Goal: Task Accomplishment & Management: Complete application form

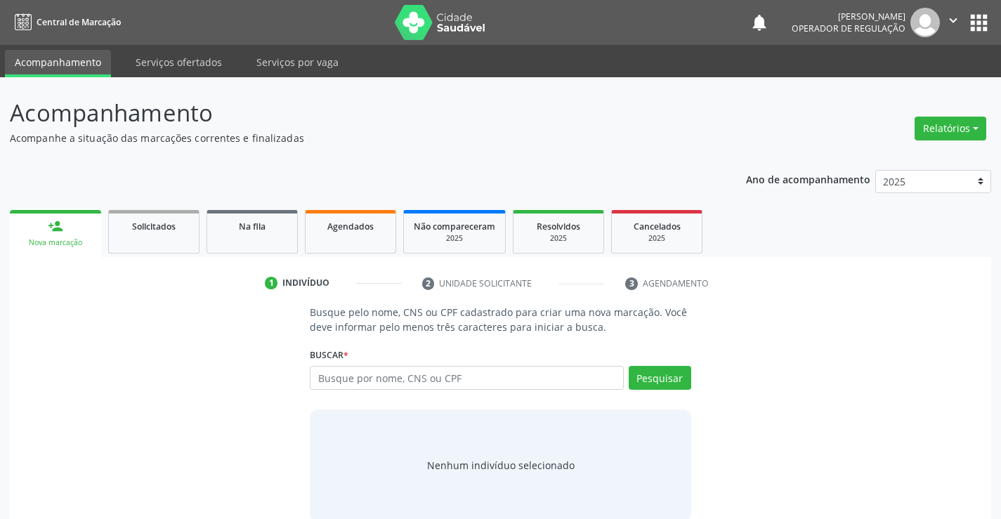
click at [336, 379] on input "text" at bounding box center [466, 378] width 313 height 24
type input "703407287184716"
click at [655, 368] on button "Pesquisar" at bounding box center [660, 378] width 63 height 24
type input "703407287184716"
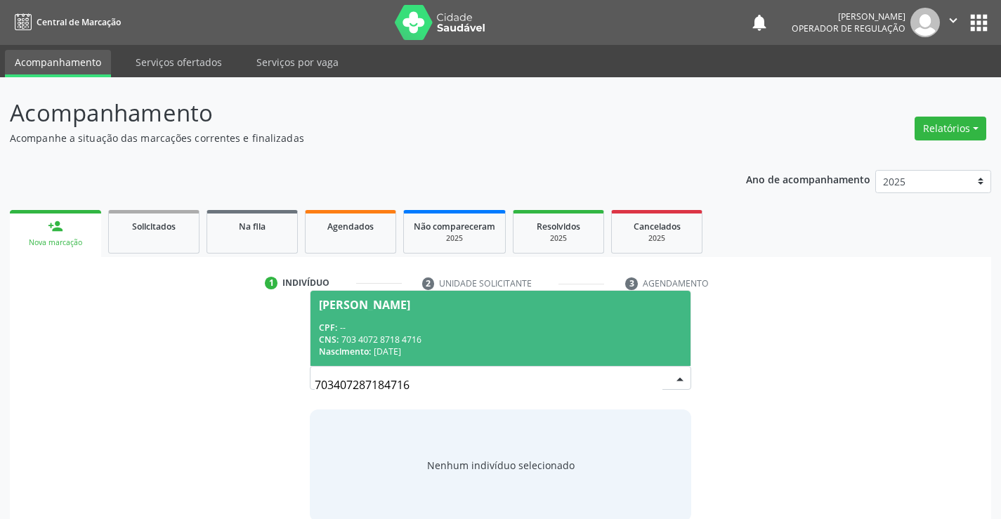
click at [359, 331] on div "CPF: --" at bounding box center [500, 328] width 362 height 12
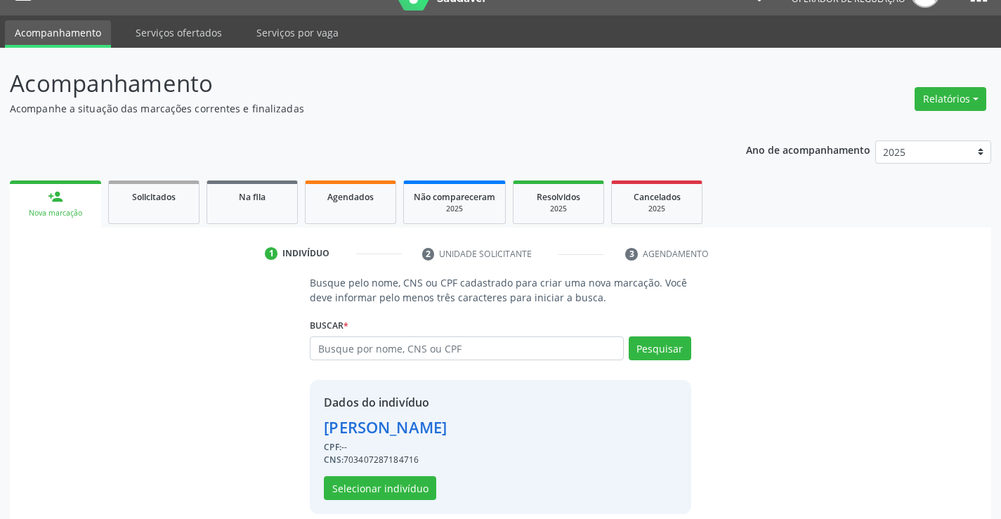
scroll to position [44, 0]
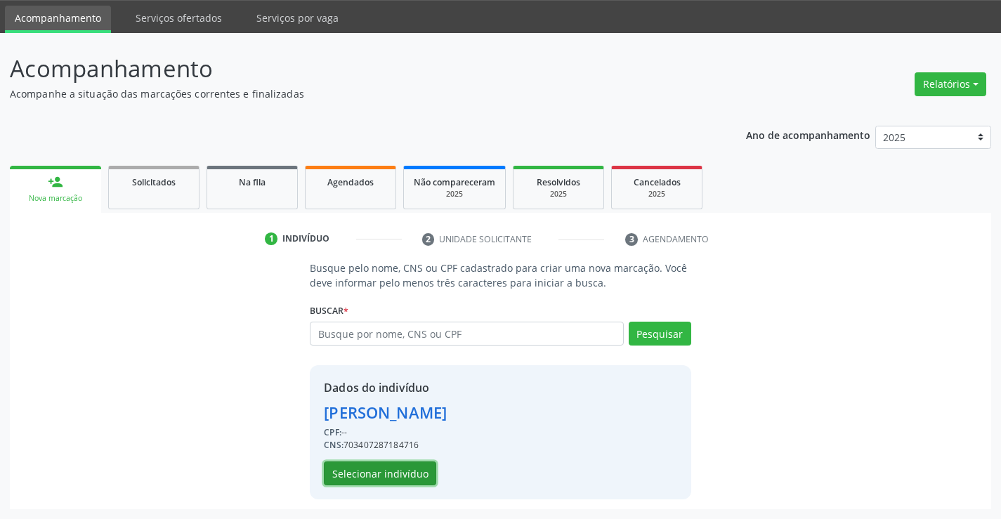
click at [372, 469] on button "Selecionar indivíduo" at bounding box center [380, 474] width 112 height 24
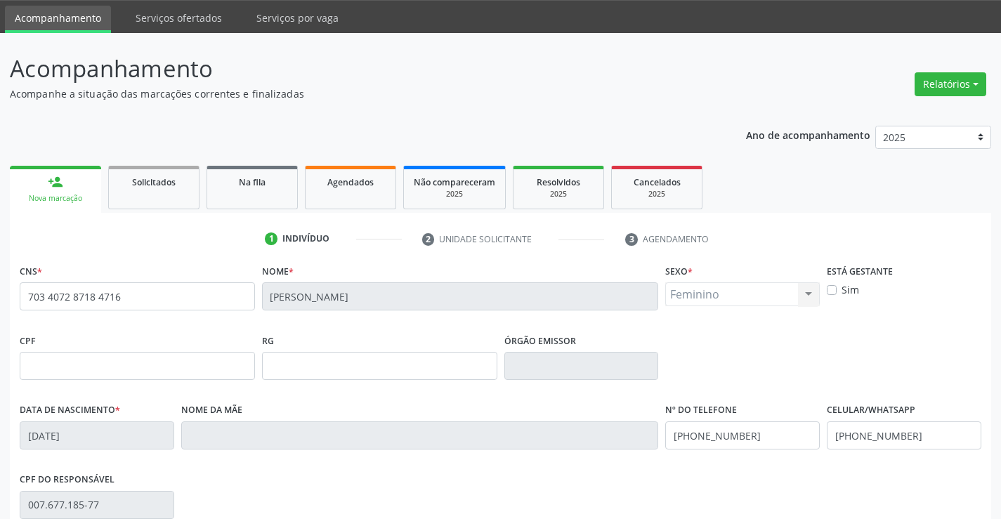
scroll to position [242, 0]
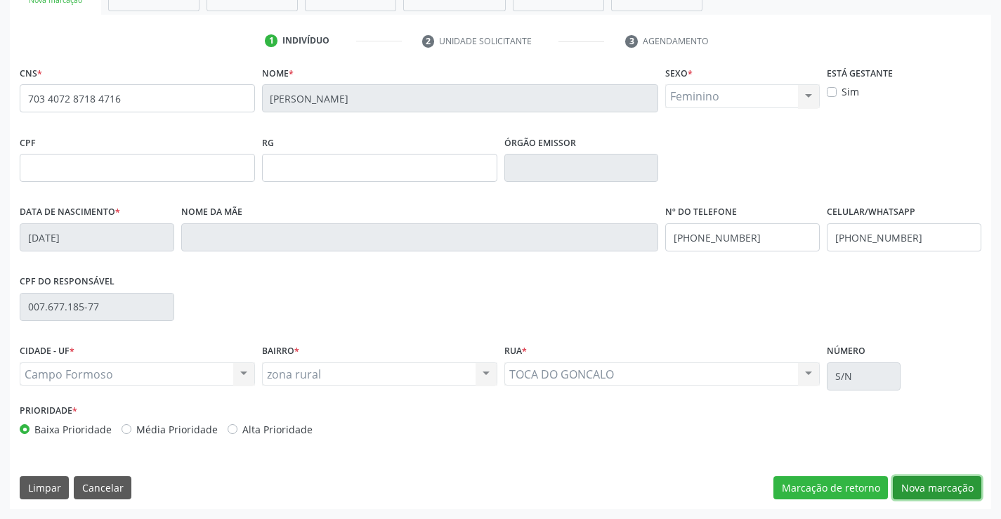
click at [941, 484] on button "Nova marcação" at bounding box center [937, 488] width 89 height 24
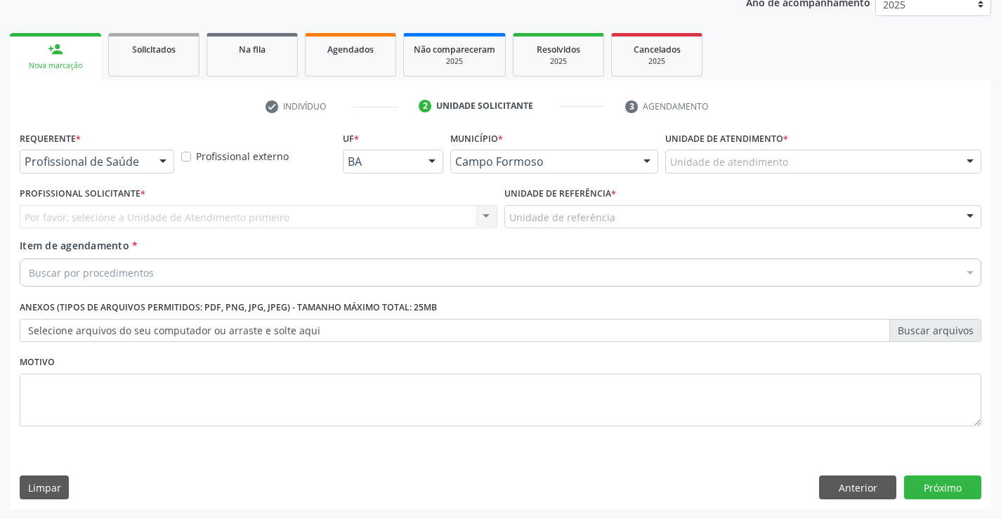
scroll to position [177, 0]
click at [859, 479] on button "Anterior" at bounding box center [857, 488] width 77 height 24
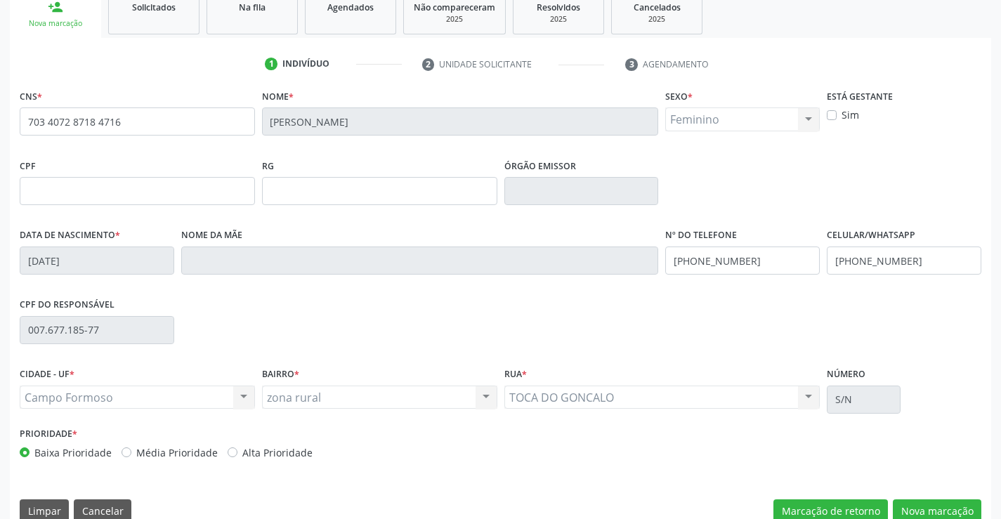
scroll to position [242, 0]
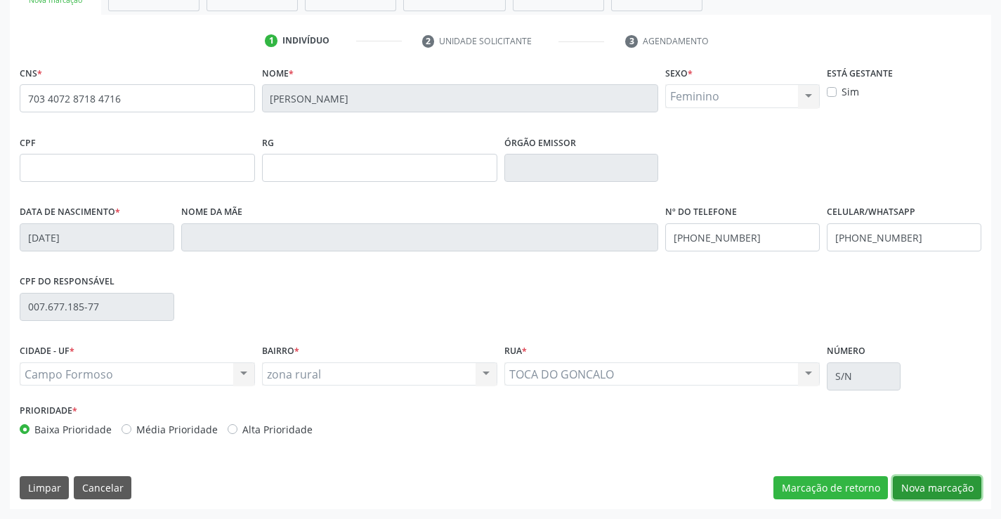
click at [930, 483] on button "Nova marcação" at bounding box center [937, 488] width 89 height 24
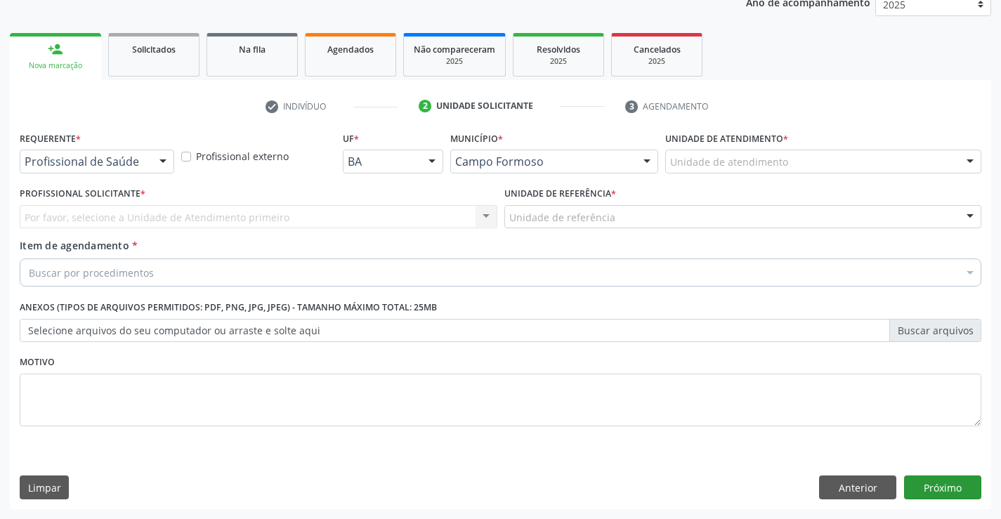
scroll to position [177, 0]
click at [860, 490] on button "Anterior" at bounding box center [857, 488] width 77 height 24
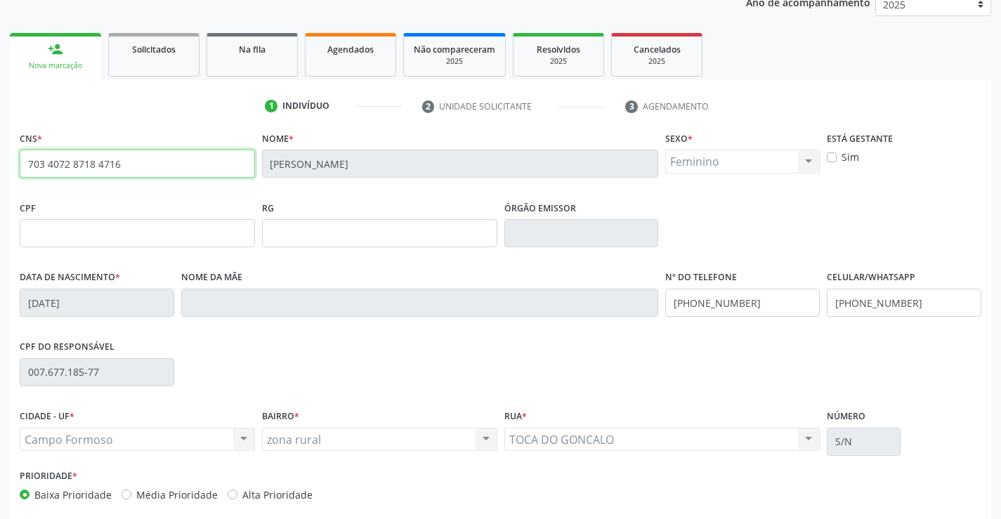
drag, startPoint x: 25, startPoint y: 167, endPoint x: 157, endPoint y: 175, distance: 131.6
click at [157, 175] on input "703 4072 8718 4716" at bounding box center [137, 164] width 235 height 28
click at [266, 73] on link "Na fila" at bounding box center [252, 55] width 91 height 44
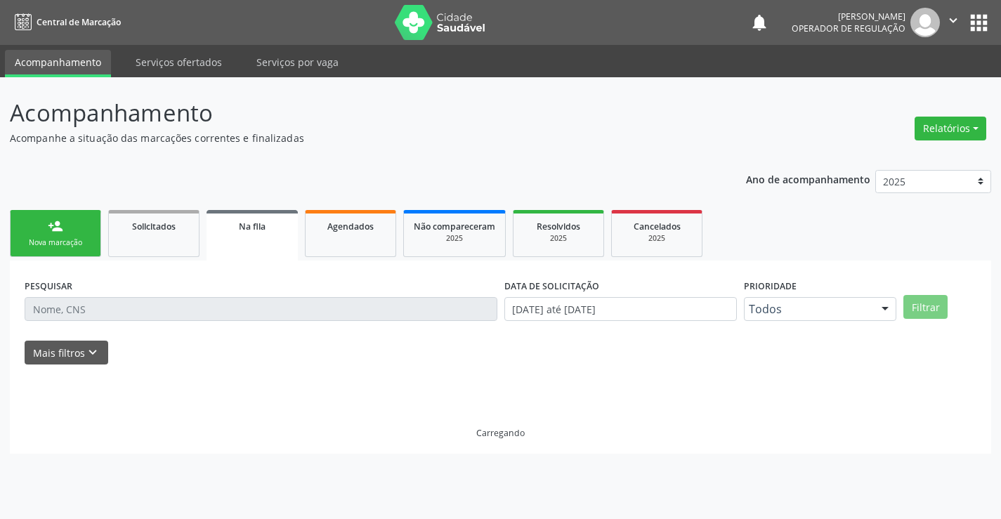
scroll to position [0, 0]
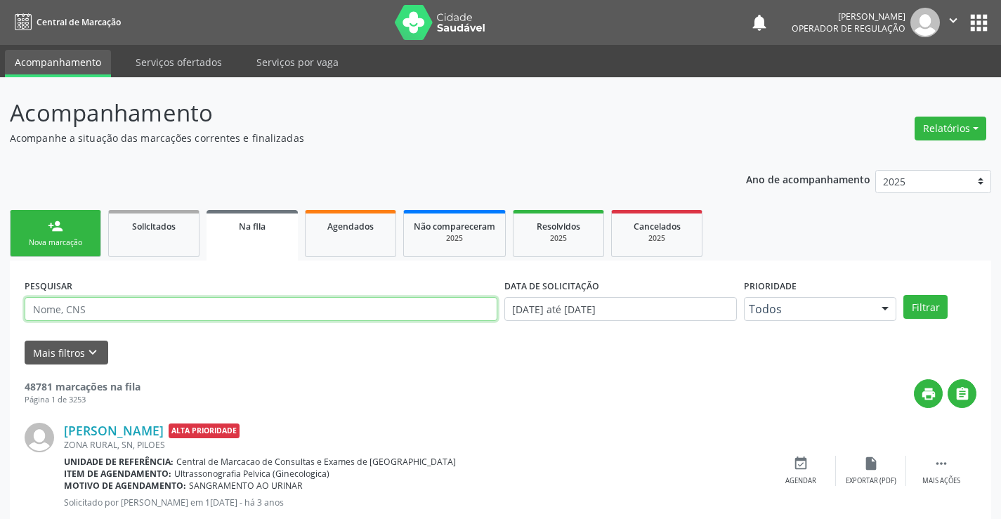
drag, startPoint x: 114, startPoint y: 318, endPoint x: 81, endPoint y: 313, distance: 33.3
paste input "703 4072 8718 4716"
type input "703 4072 8718 4716"
click at [943, 306] on button "Filtrar" at bounding box center [925, 307] width 44 height 24
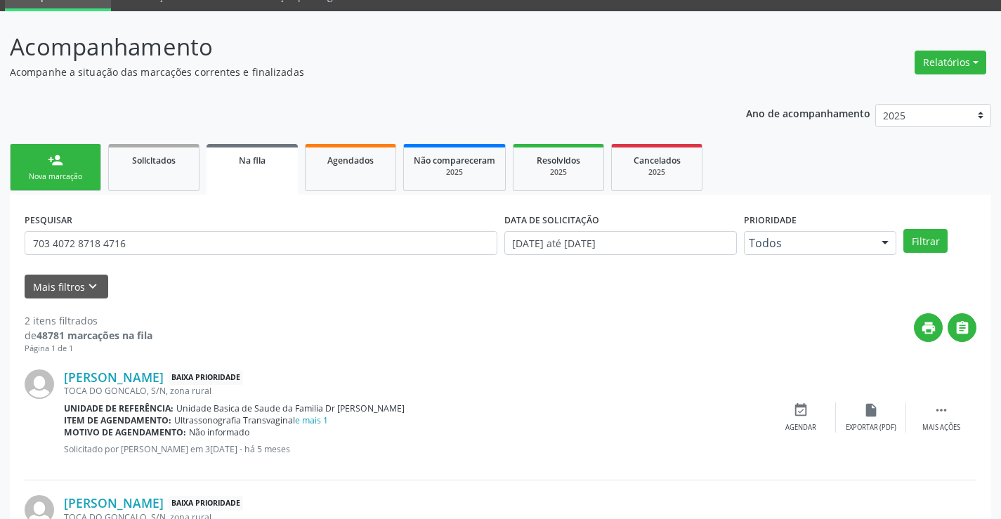
scroll to position [177, 0]
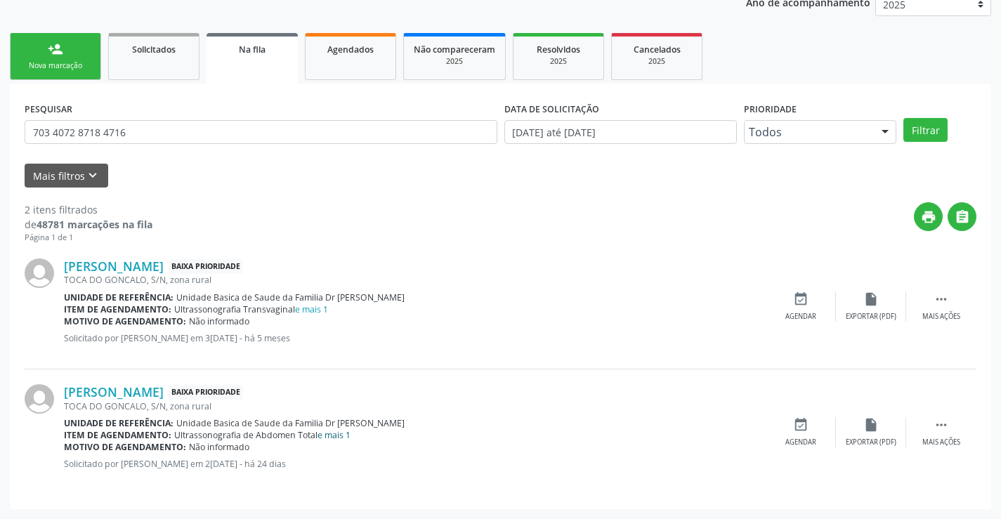
click at [340, 436] on link "e mais 1" at bounding box center [334, 435] width 33 height 12
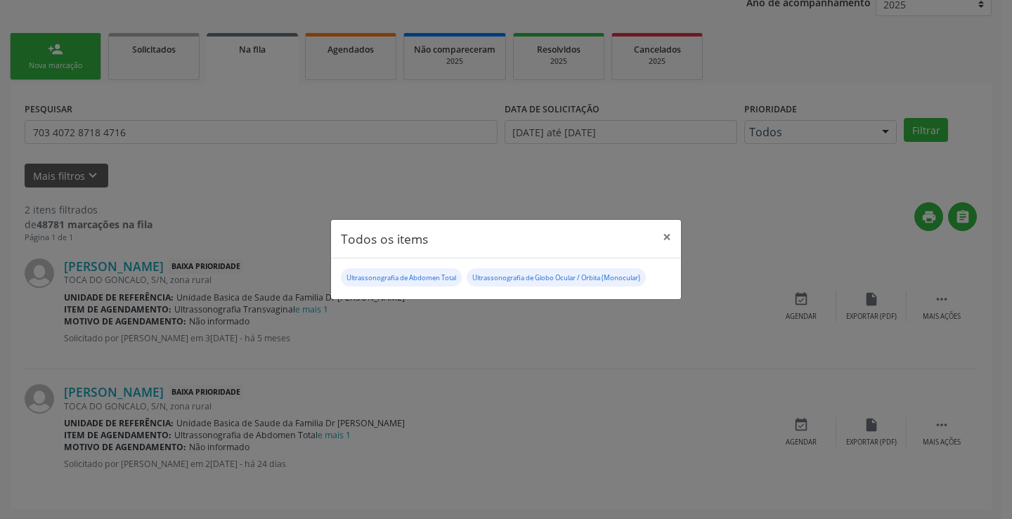
click at [535, 327] on div "Todos os items × Ultrassonografia de Abdomen Total Ultrassonografia de Globo Oc…" at bounding box center [506, 259] width 1012 height 519
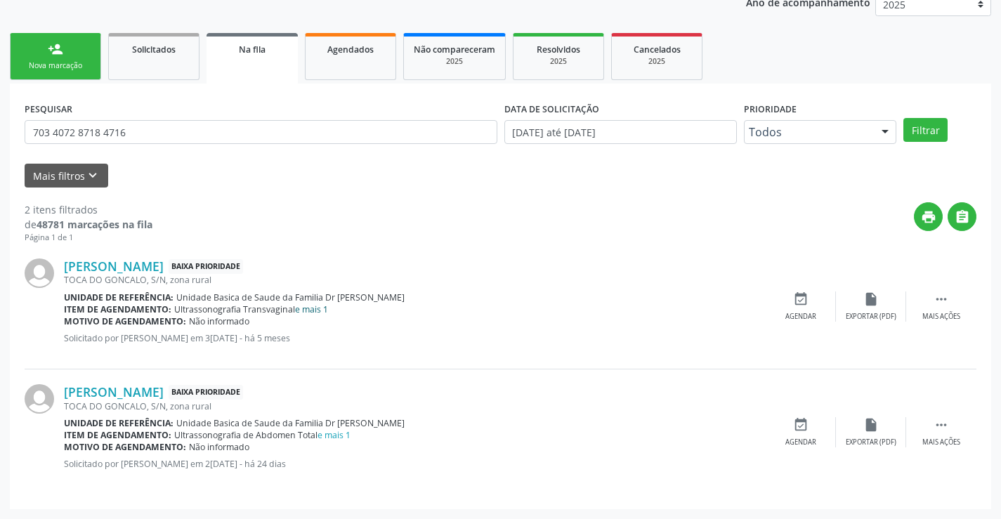
click at [308, 312] on link "e mais 1" at bounding box center [311, 309] width 33 height 12
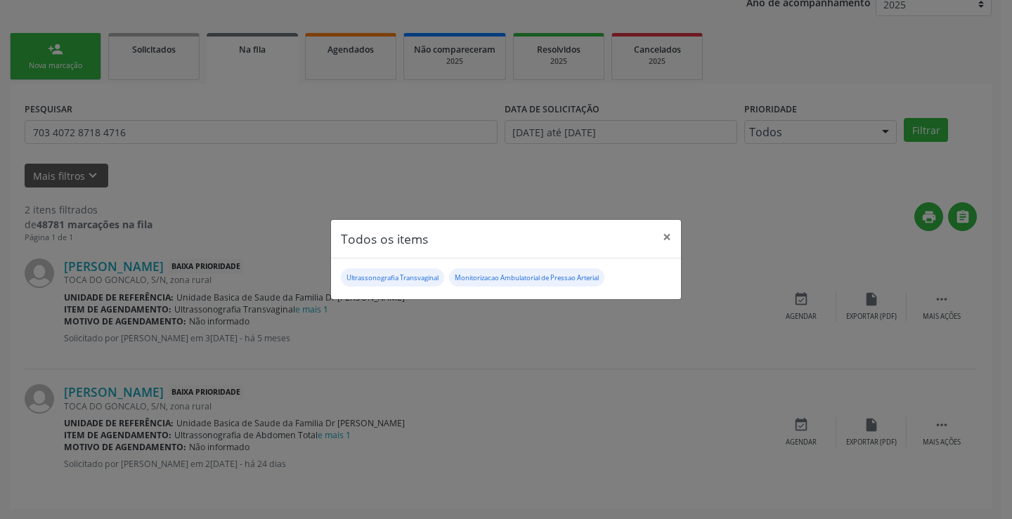
click at [452, 417] on div "Todos os items × Ultrassonografia Transvaginal Monitorizacao Ambulatorial de Pr…" at bounding box center [506, 259] width 1012 height 519
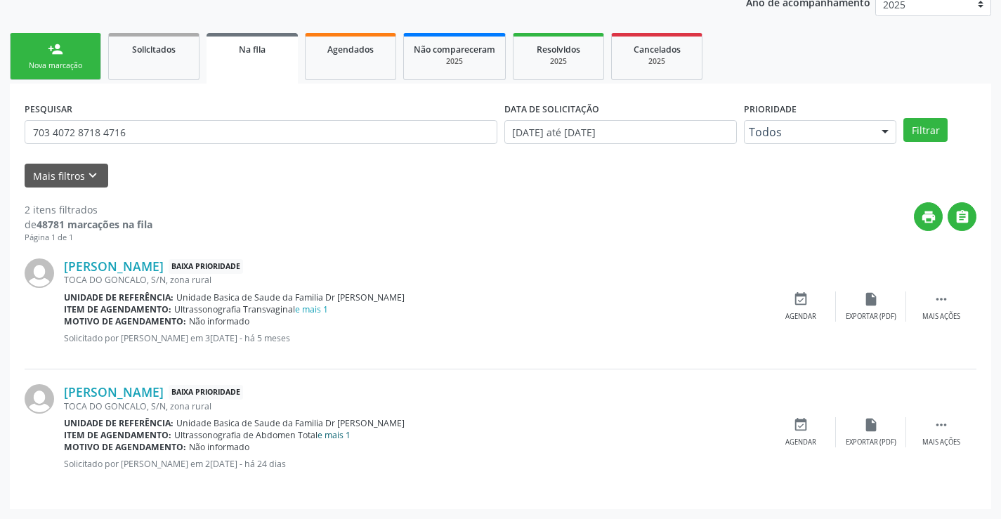
click at [334, 438] on link "e mais 1" at bounding box center [334, 435] width 33 height 12
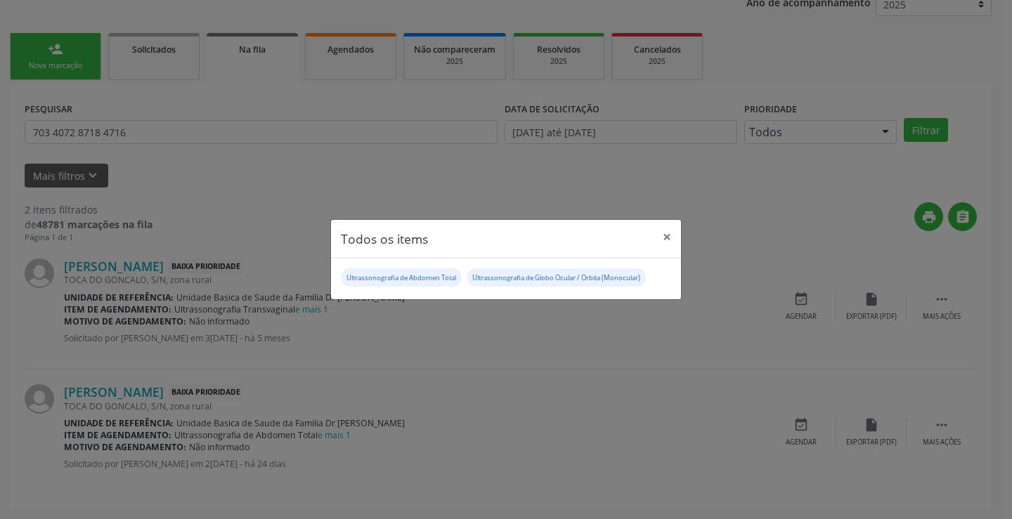
click at [542, 354] on div "Todos os items × Ultrassonografia de Abdomen Total Ultrassonografia de Globo Oc…" at bounding box center [506, 259] width 1012 height 519
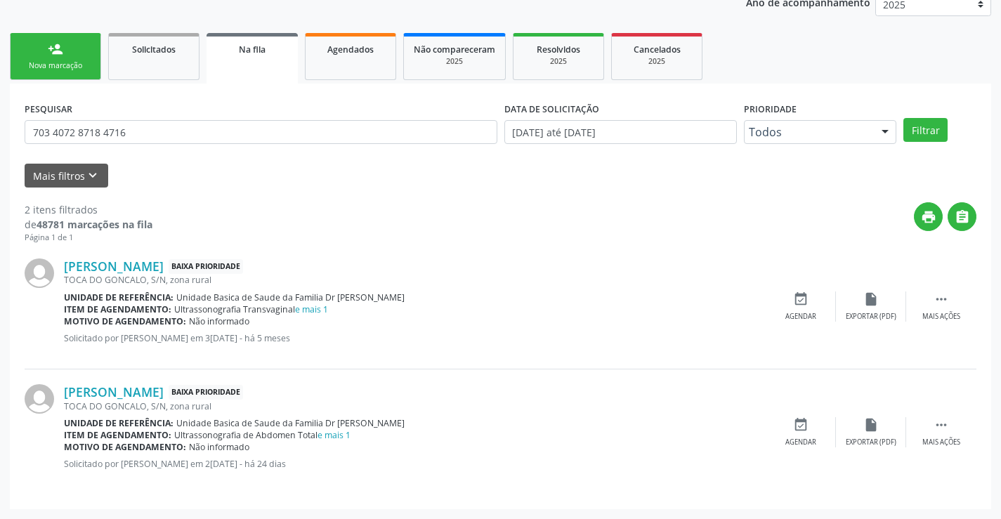
click at [66, 53] on link "person_add Nova marcação" at bounding box center [55, 56] width 91 height 47
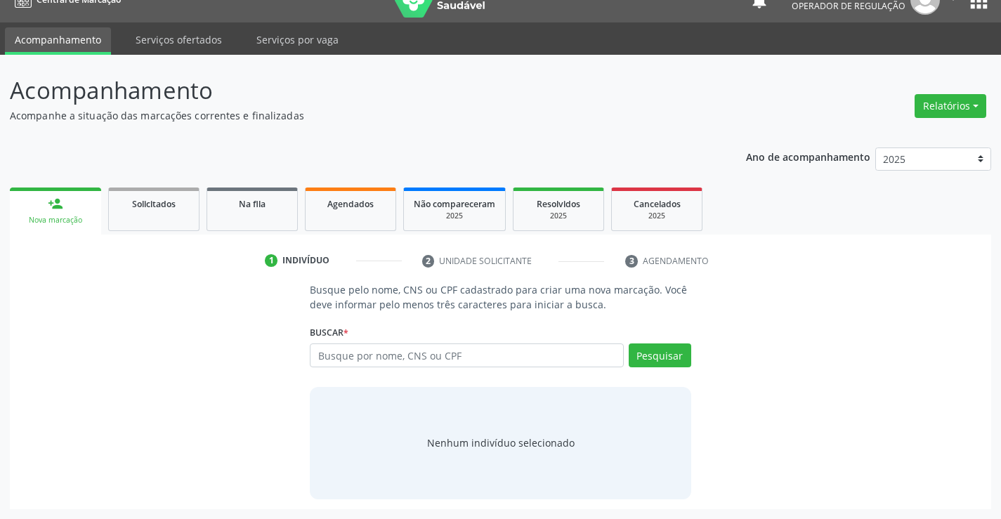
scroll to position [22, 0]
click at [400, 351] on input "text" at bounding box center [466, 355] width 313 height 24
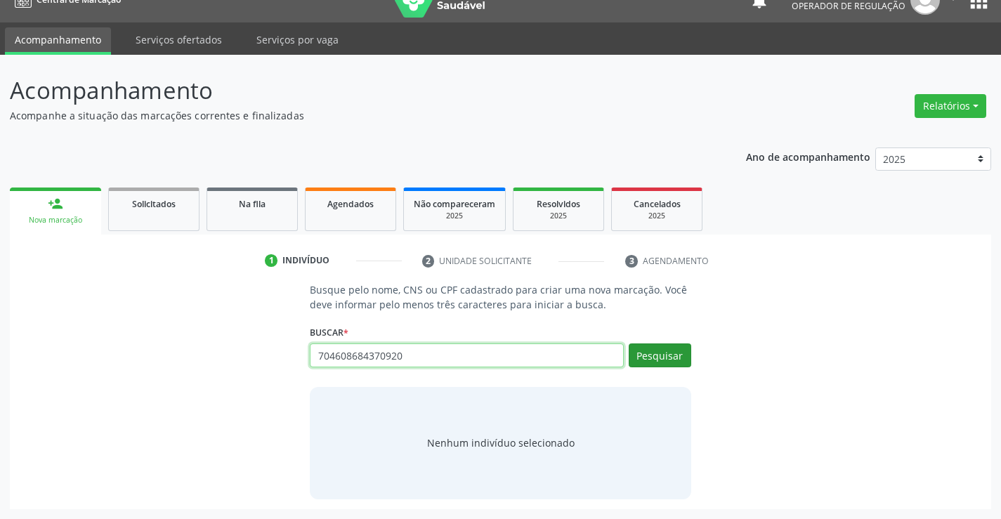
type input "704608684370920"
click at [648, 354] on button "Pesquisar" at bounding box center [660, 355] width 63 height 24
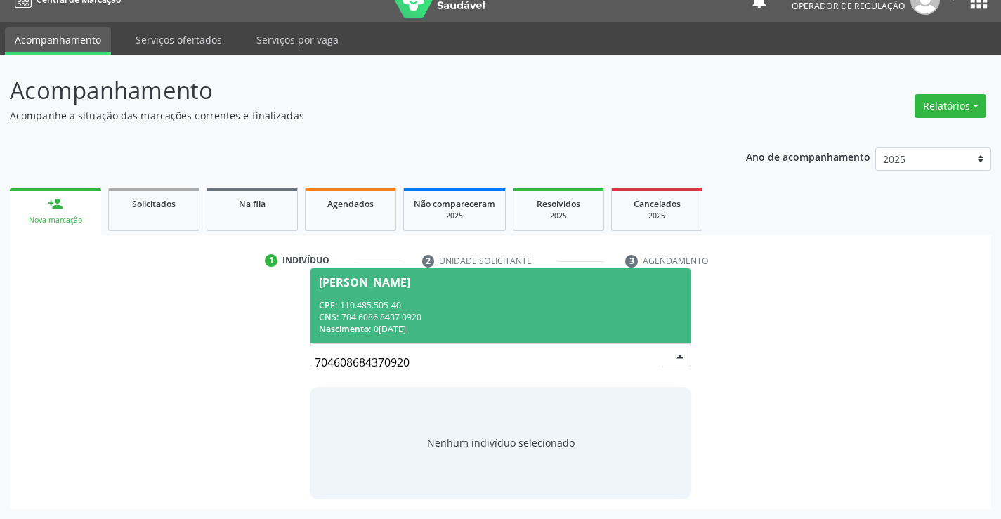
click at [336, 295] on span "Henrique de Jesus Santos CPF: 110.485.505-40 CNS: 704 6086 8437 0920 Nascimento…" at bounding box center [499, 305] width 379 height 75
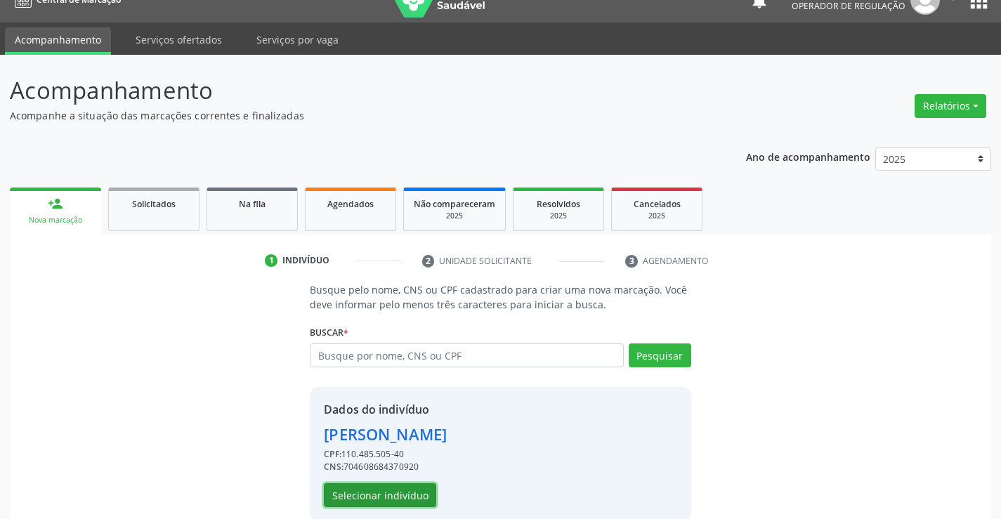
click at [376, 497] on button "Selecionar indivíduo" at bounding box center [380, 495] width 112 height 24
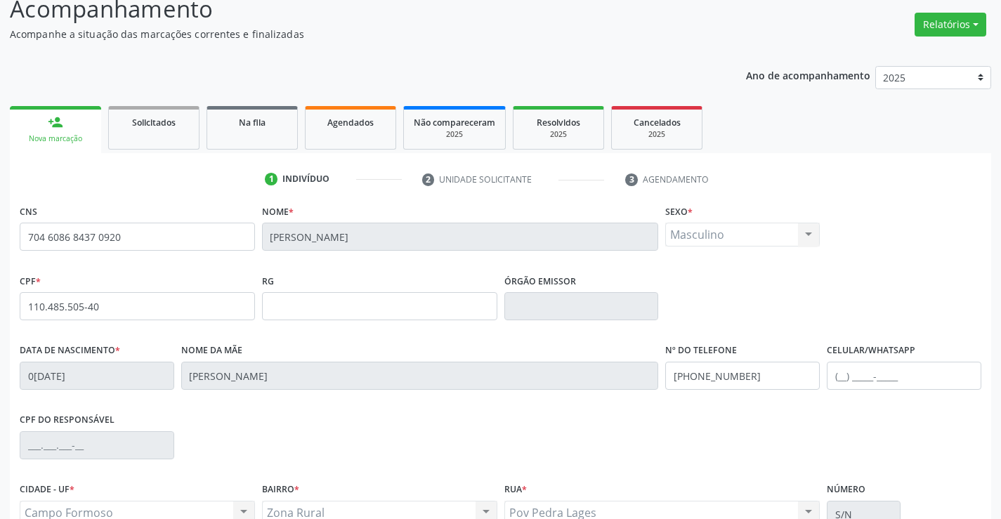
scroll to position [242, 0]
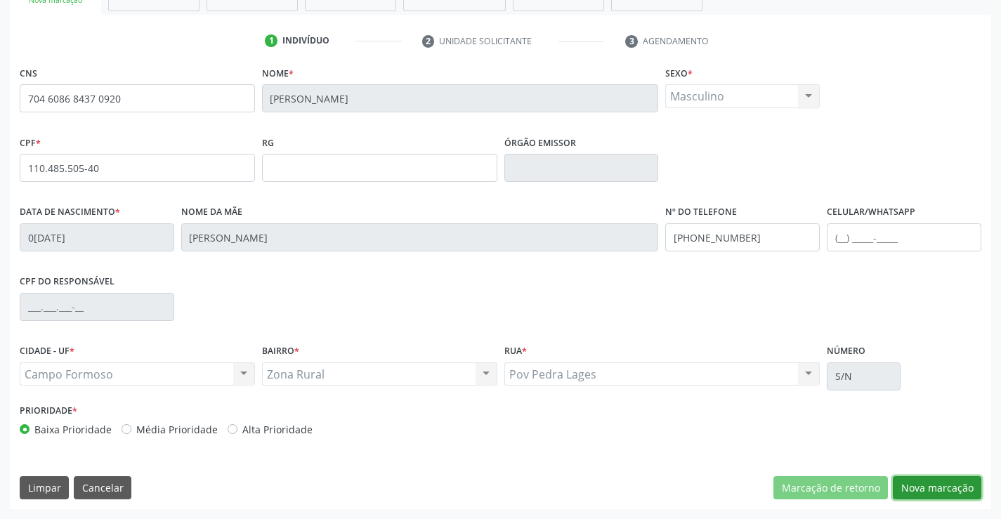
click at [946, 479] on button "Nova marcação" at bounding box center [937, 488] width 89 height 24
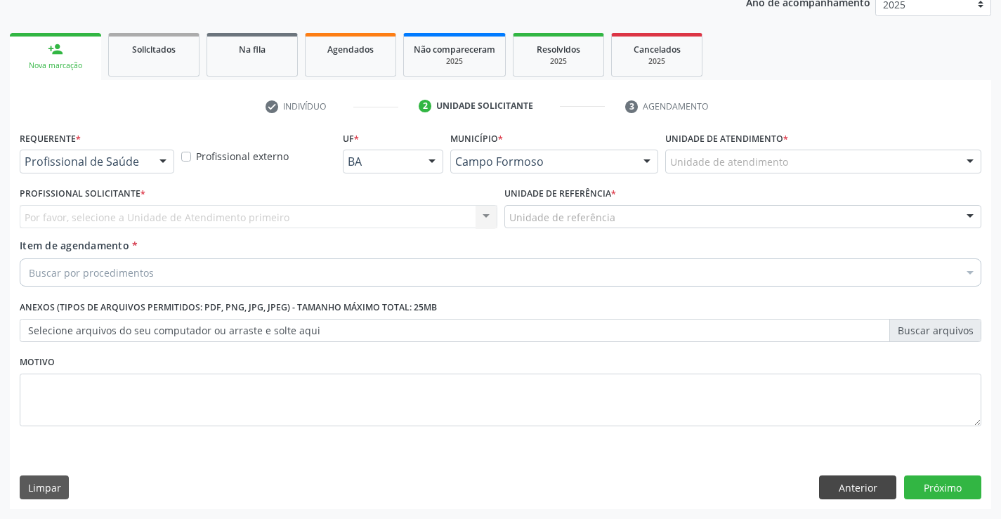
scroll to position [177, 0]
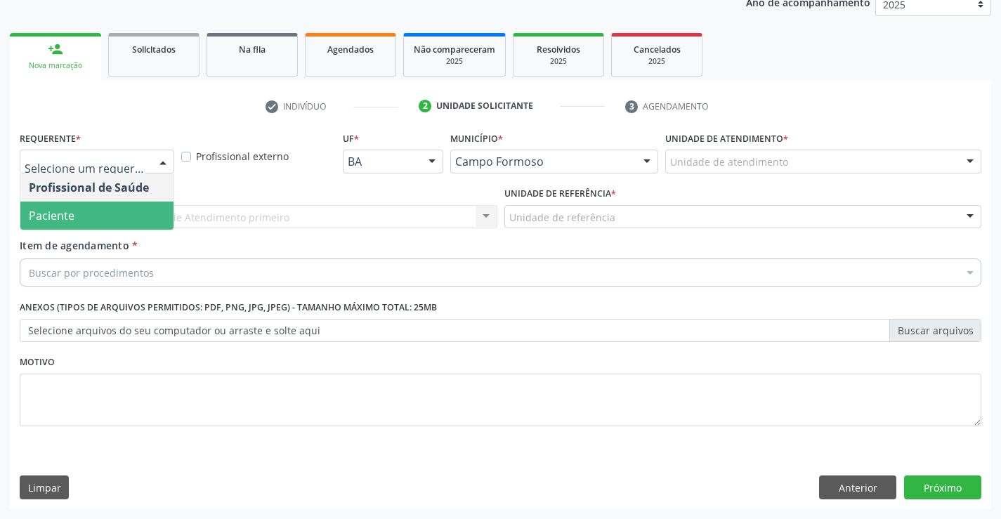
click at [56, 214] on span "Paciente" at bounding box center [52, 215] width 46 height 15
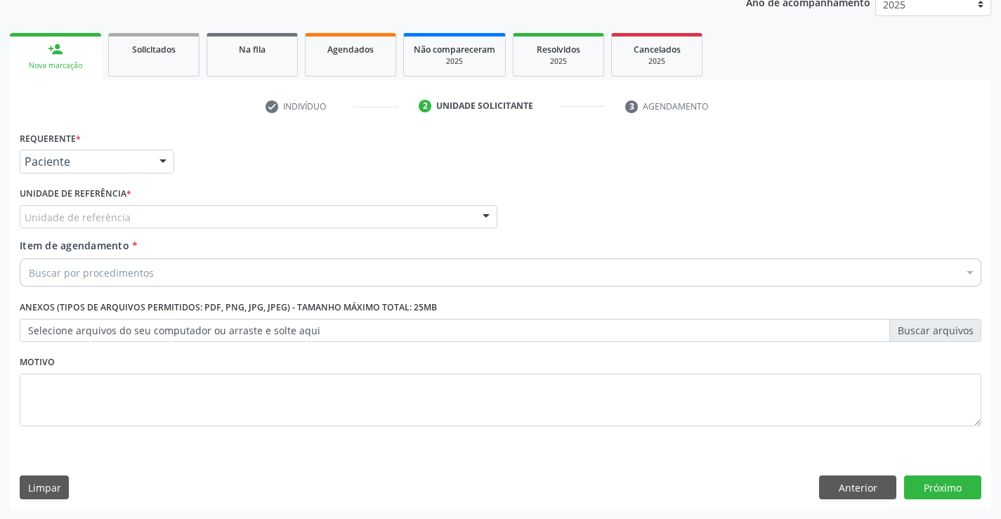
click at [303, 218] on div "Unidade de referência" at bounding box center [259, 217] width 478 height 24
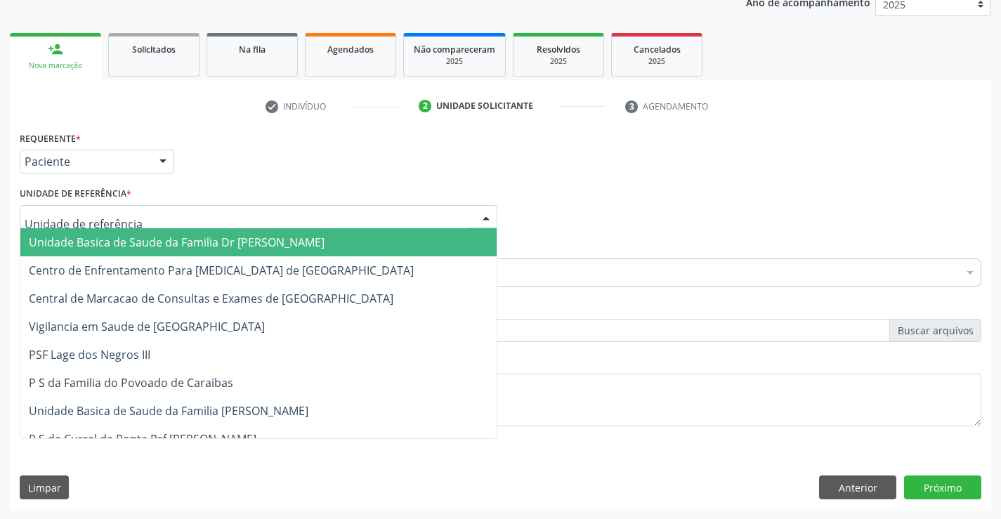
click at [181, 245] on span "Unidade Basica de Saude da Familia Dr [PERSON_NAME]" at bounding box center [177, 242] width 296 height 15
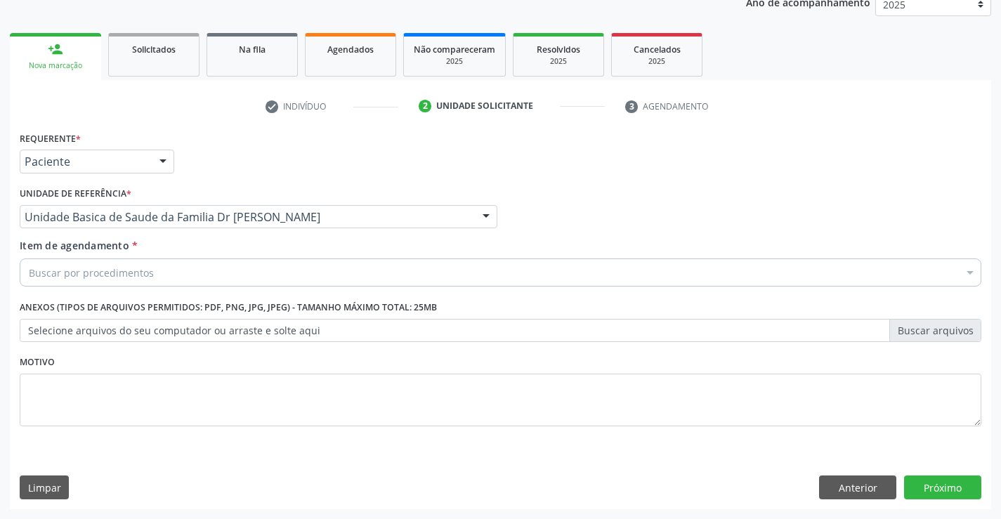
click at [211, 270] on div "Buscar por procedimentos" at bounding box center [501, 272] width 962 height 28
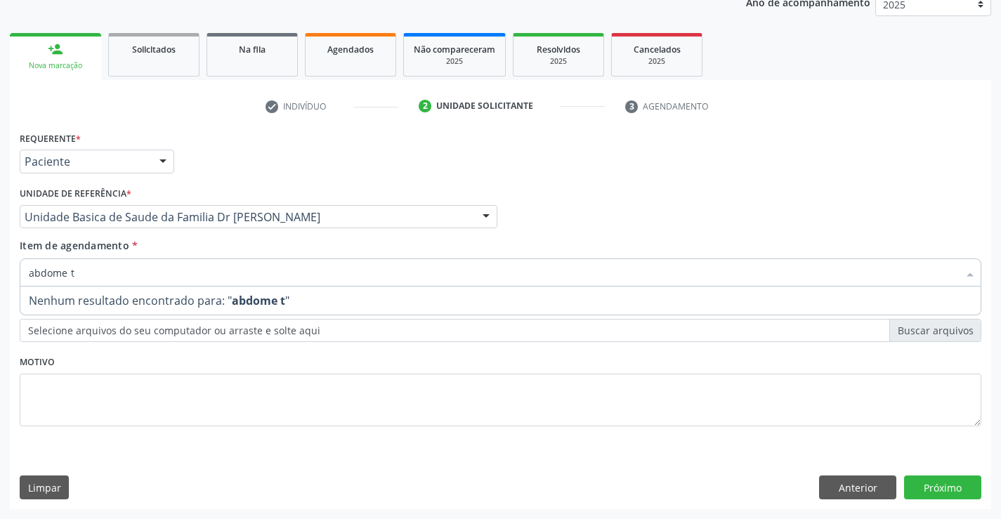
type input "abdome"
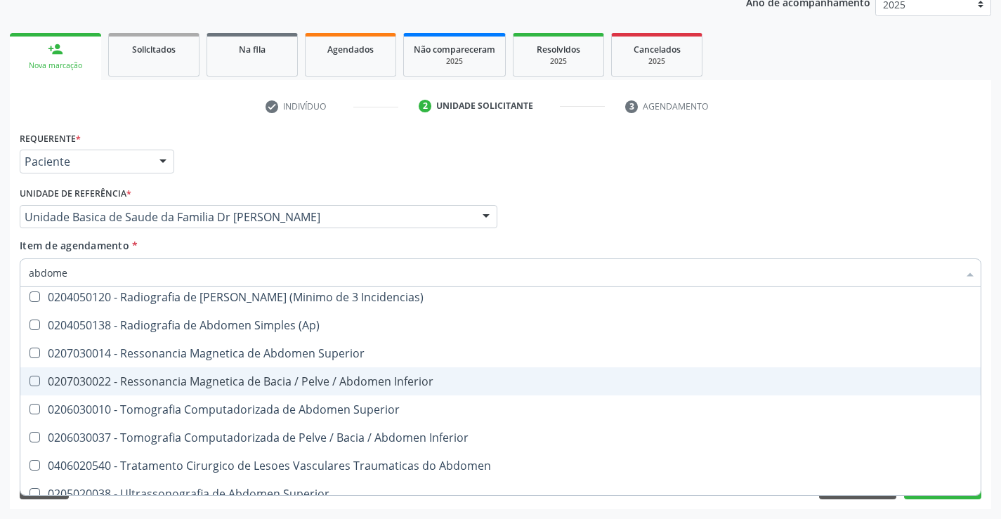
scroll to position [72, 0]
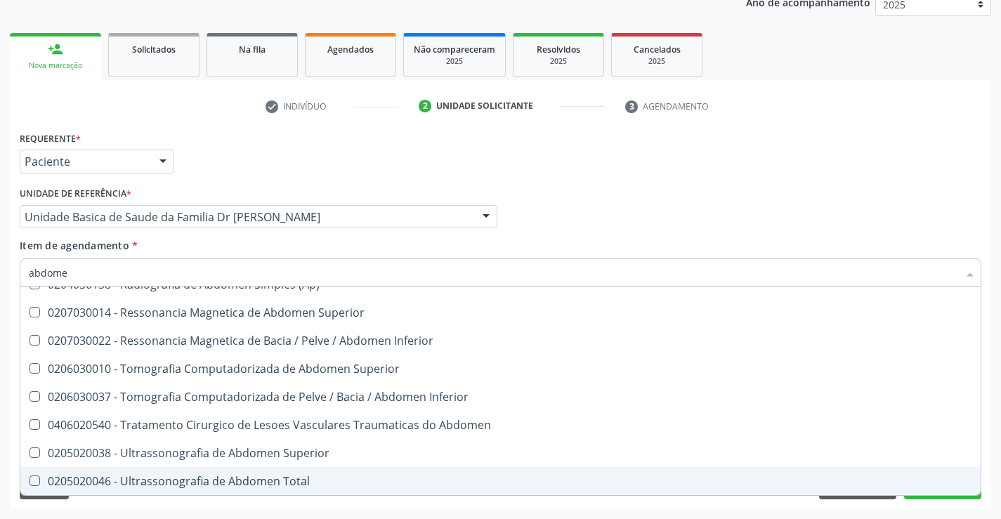
click at [206, 481] on div "0205020046 - Ultrassonografia de Abdomen Total" at bounding box center [500, 481] width 943 height 11
checkbox Total "true"
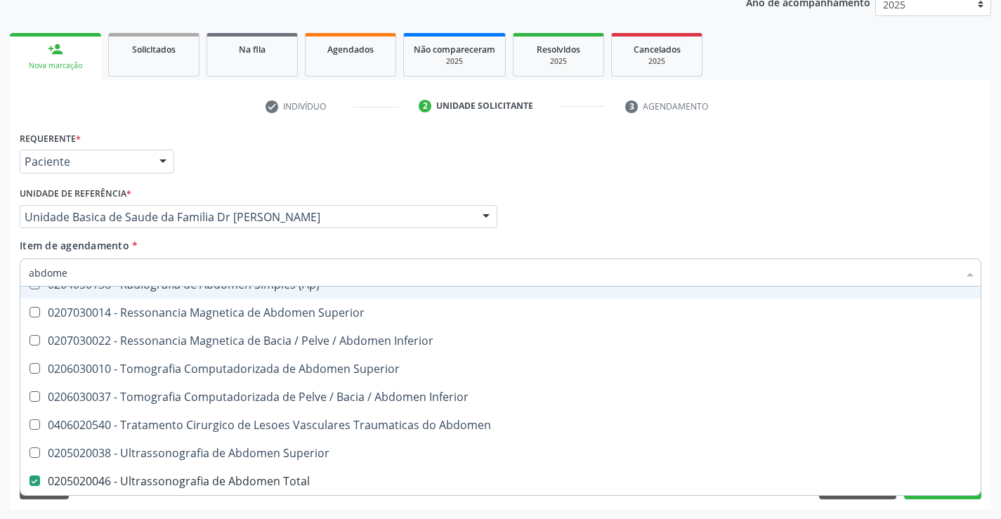
click at [119, 273] on input "abdome" at bounding box center [493, 272] width 929 height 28
click at [195, 246] on div "Item de agendamento * abdome Desfazer seleção 0204050111 - Radiografia de Abdom…" at bounding box center [501, 260] width 962 height 44
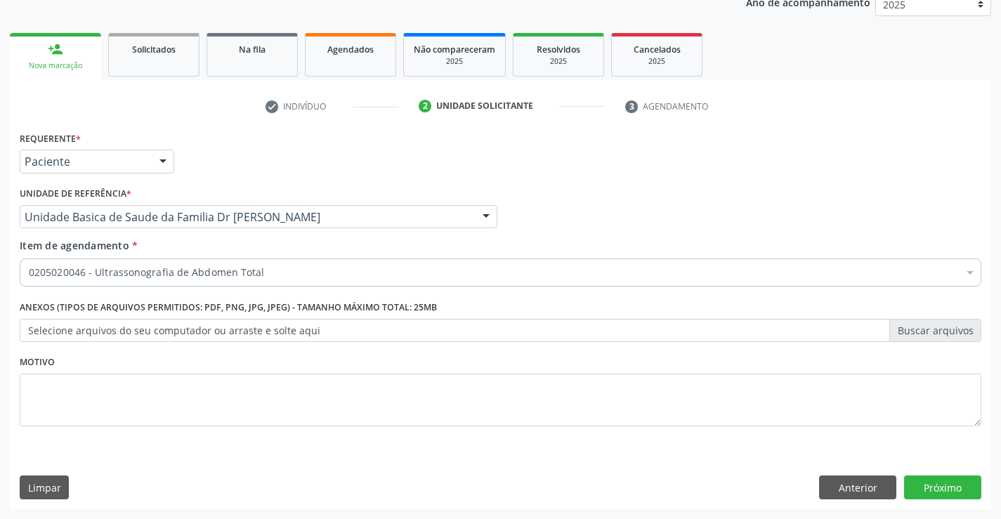
scroll to position [0, 0]
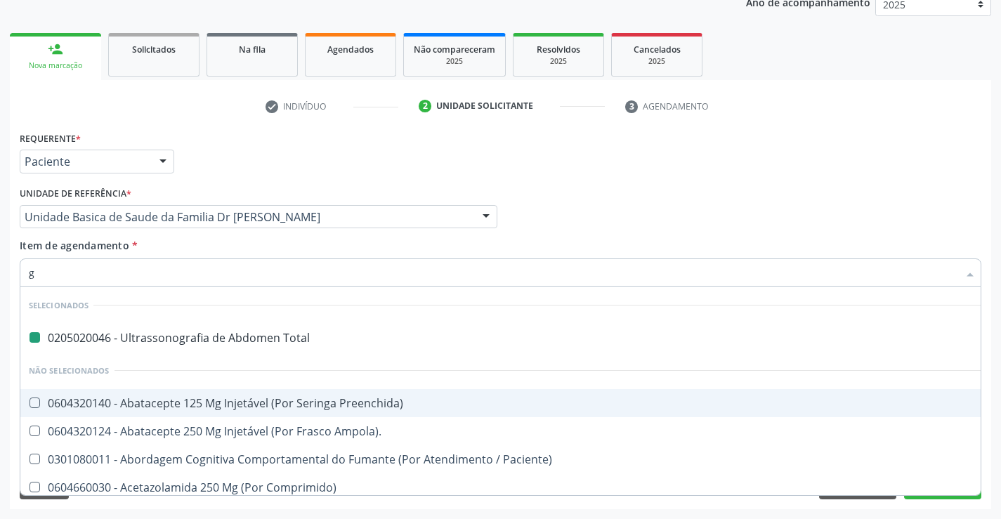
type input "ge"
checkbox Total "false"
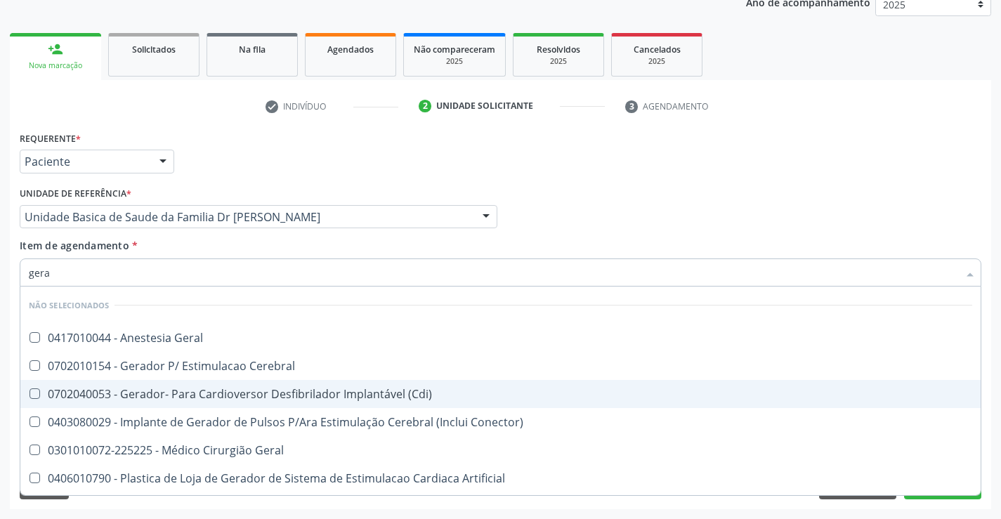
type input "geral"
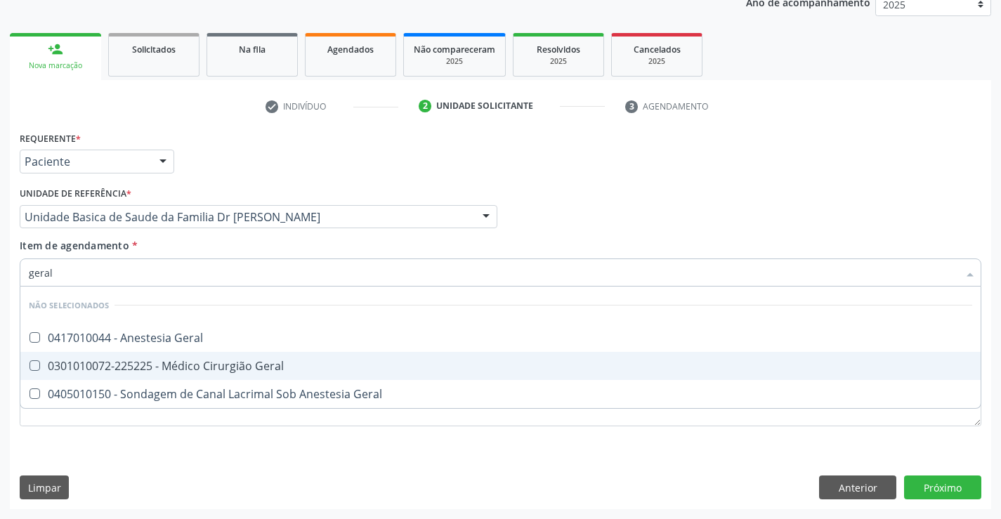
click at [140, 360] on div "0301010072-225225 - Médico Cirurgião Geral" at bounding box center [500, 365] width 943 height 11
checkbox Geral "true"
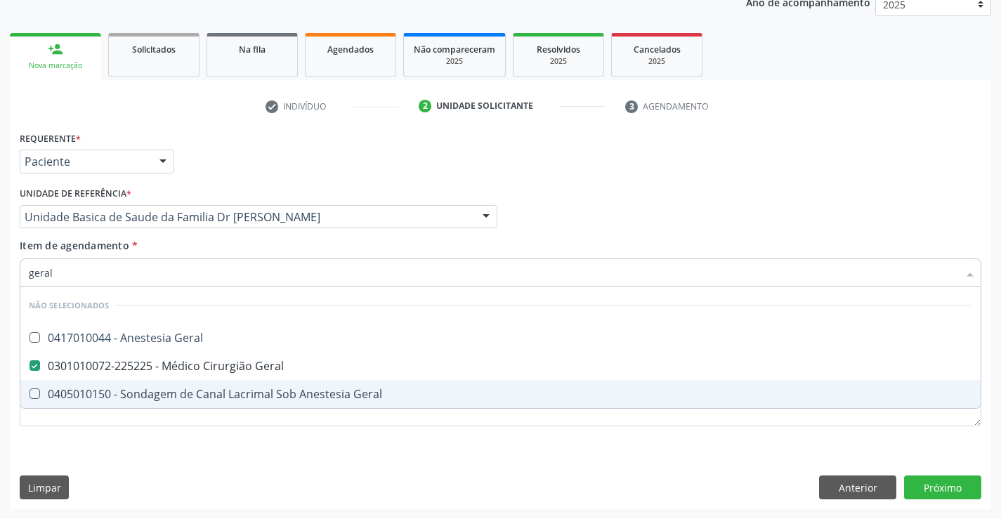
click at [348, 453] on div "Requerente * Paciente Profissional de Saúde Paciente Nenhum resultado encontrad…" at bounding box center [500, 318] width 981 height 381
checkbox Geral "true"
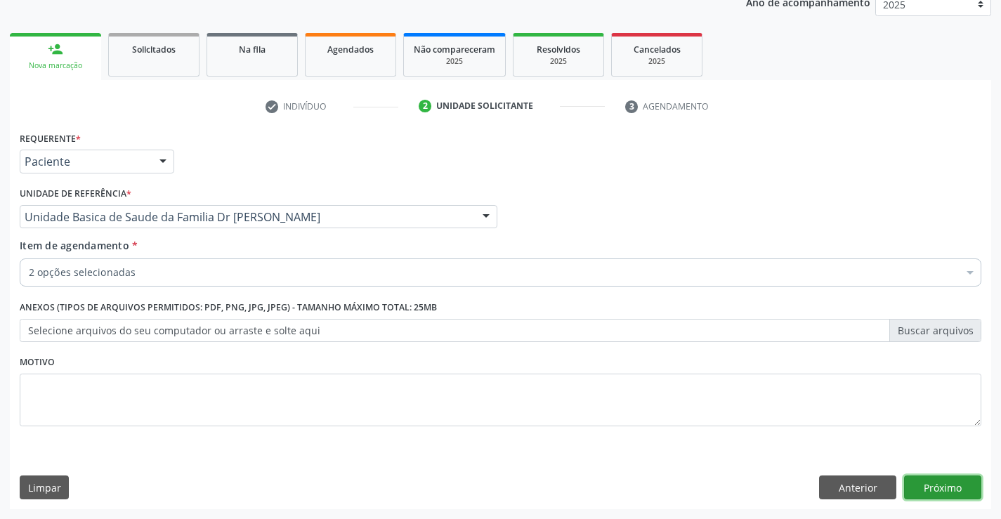
click at [943, 484] on button "Próximo" at bounding box center [942, 488] width 77 height 24
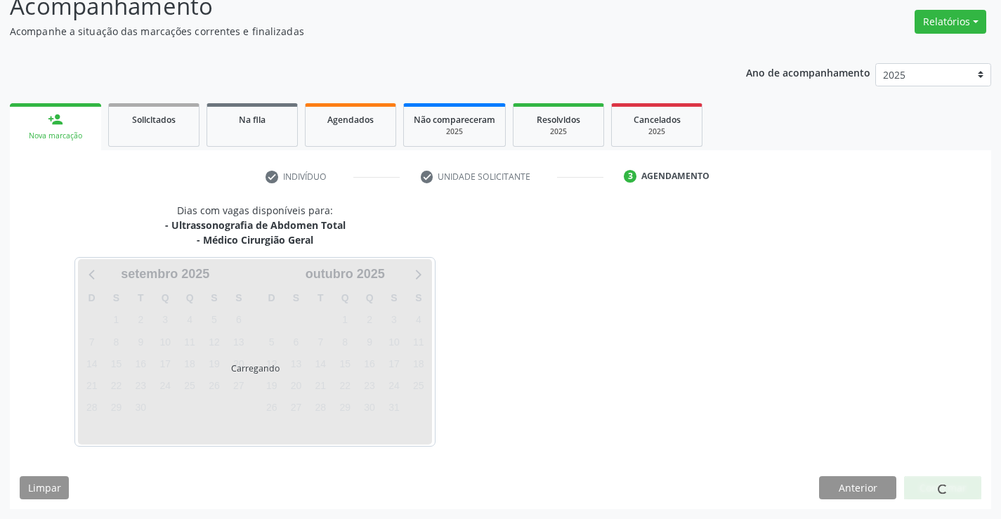
scroll to position [148, 0]
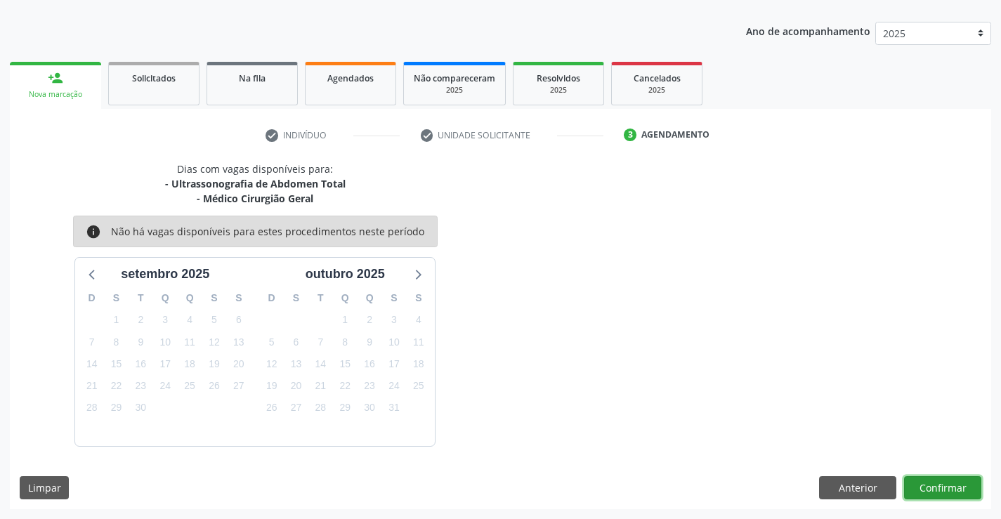
click at [923, 483] on button "Confirmar" at bounding box center [942, 488] width 77 height 24
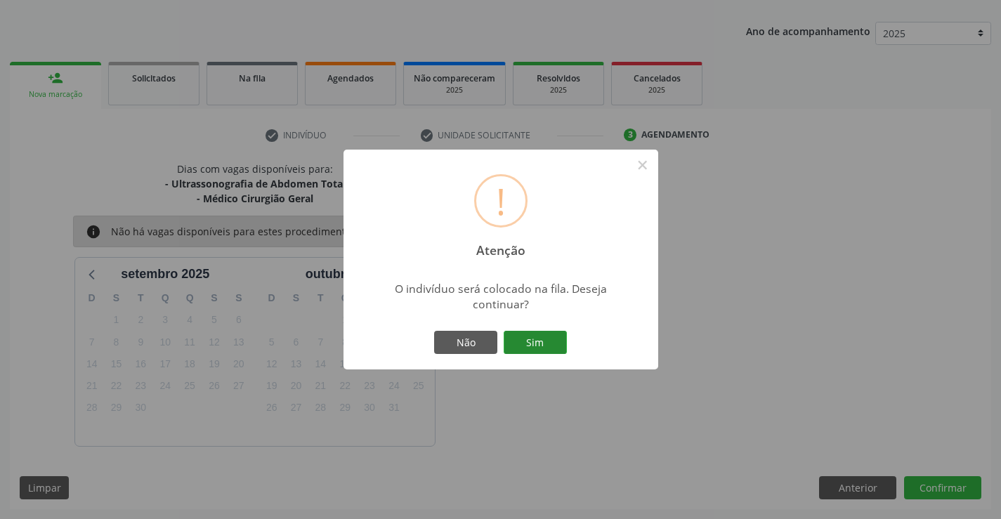
click at [548, 332] on button "Sim" at bounding box center [535, 343] width 63 height 24
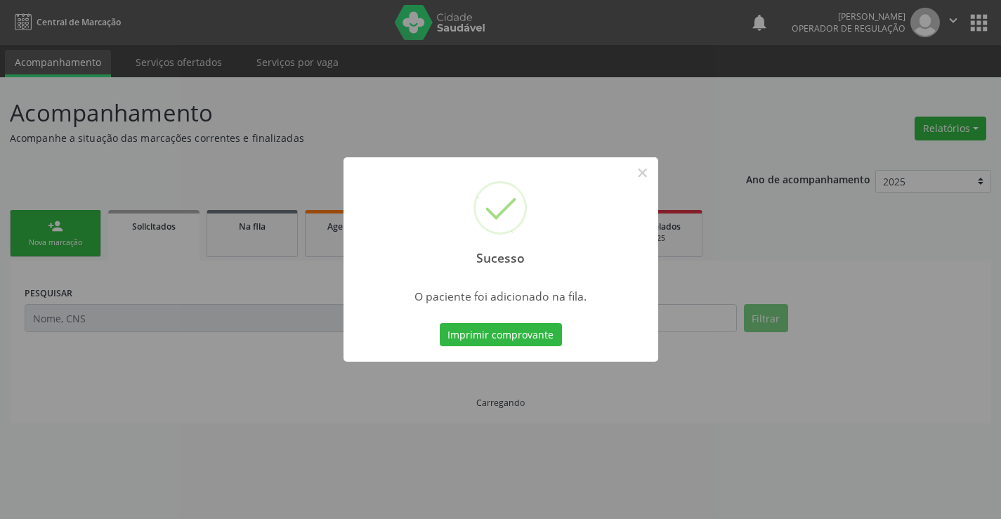
scroll to position [0, 0]
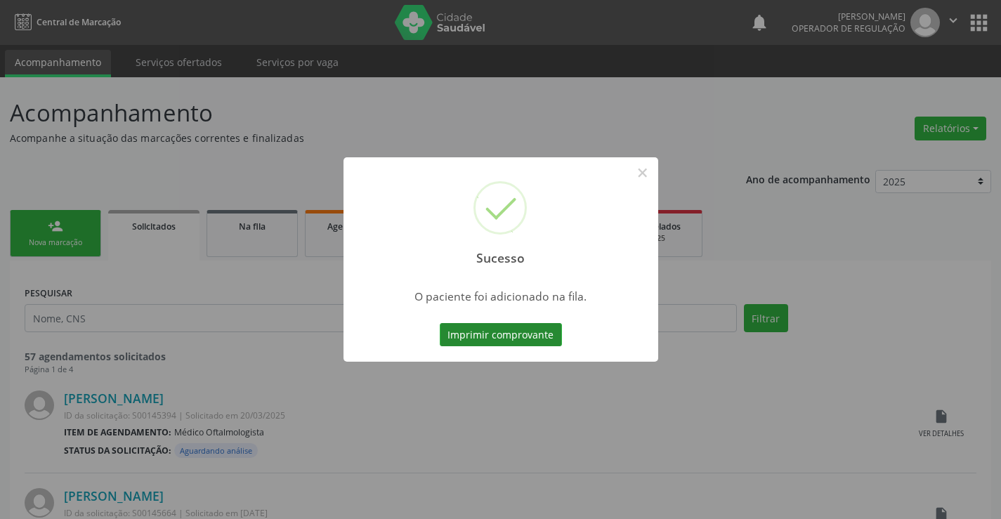
click at [513, 334] on button "Imprimir comprovante" at bounding box center [501, 335] width 122 height 24
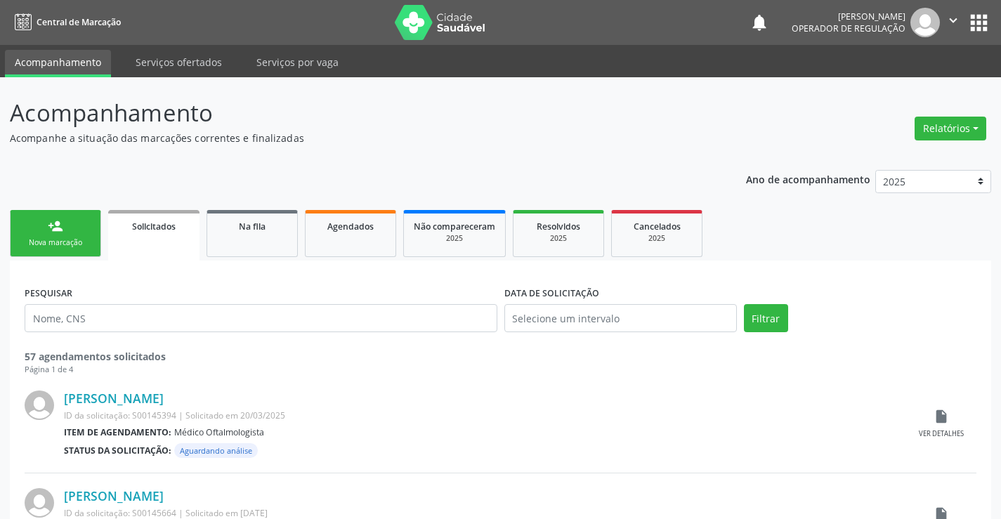
click at [58, 230] on div "person_add" at bounding box center [55, 225] width 15 height 15
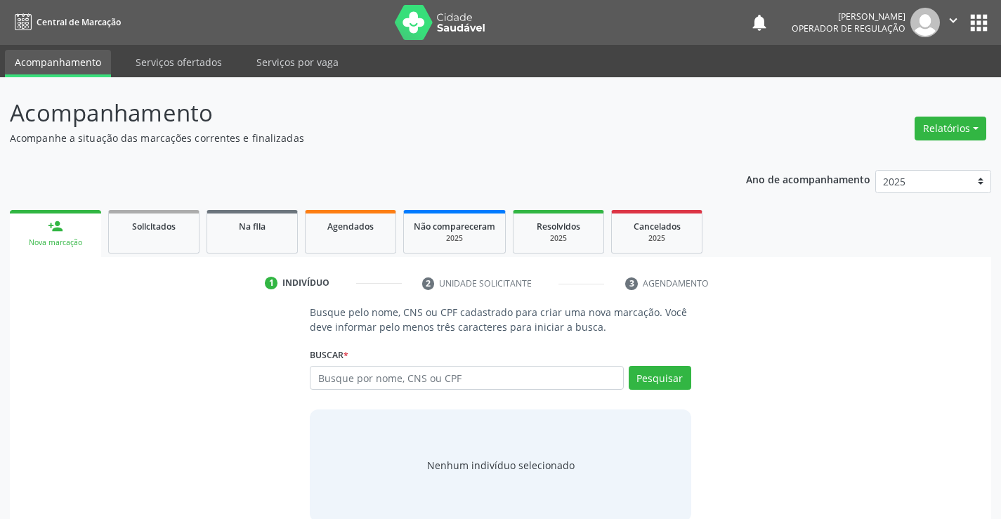
click at [58, 230] on div "person_add" at bounding box center [55, 225] width 15 height 15
